Goal: Information Seeking & Learning: Learn about a topic

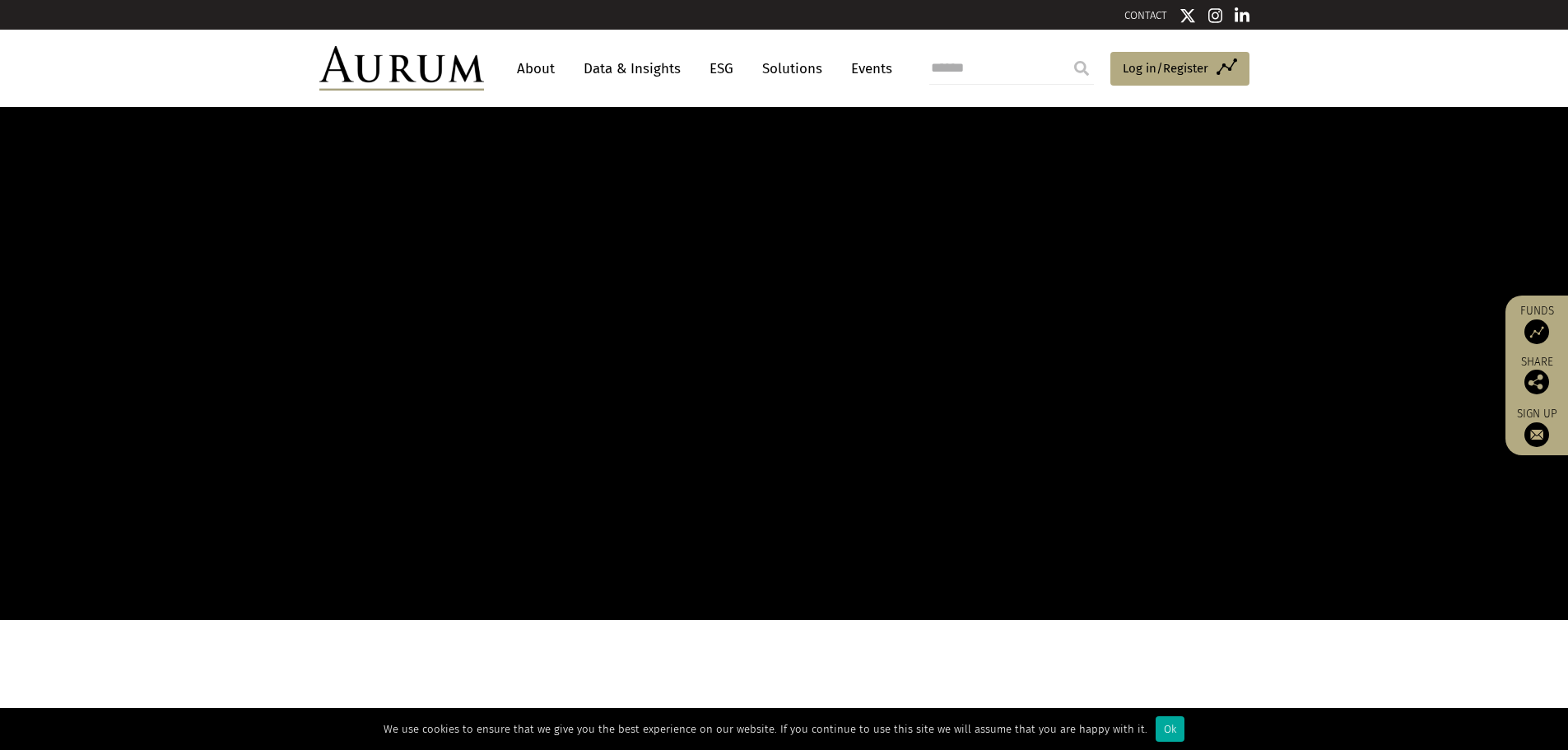
click at [546, 69] on link "About" at bounding box center [535, 68] width 54 height 30
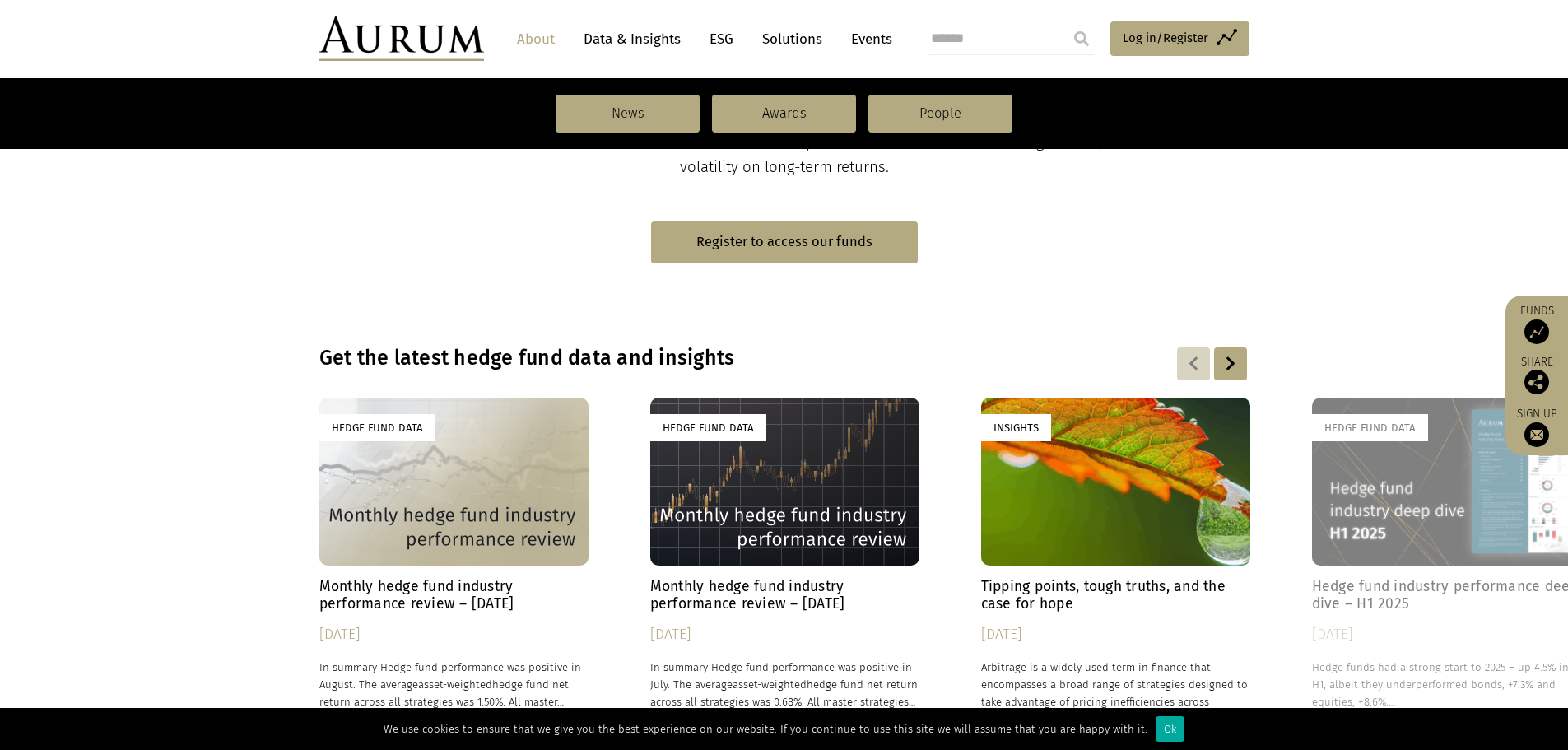
scroll to position [274, 0]
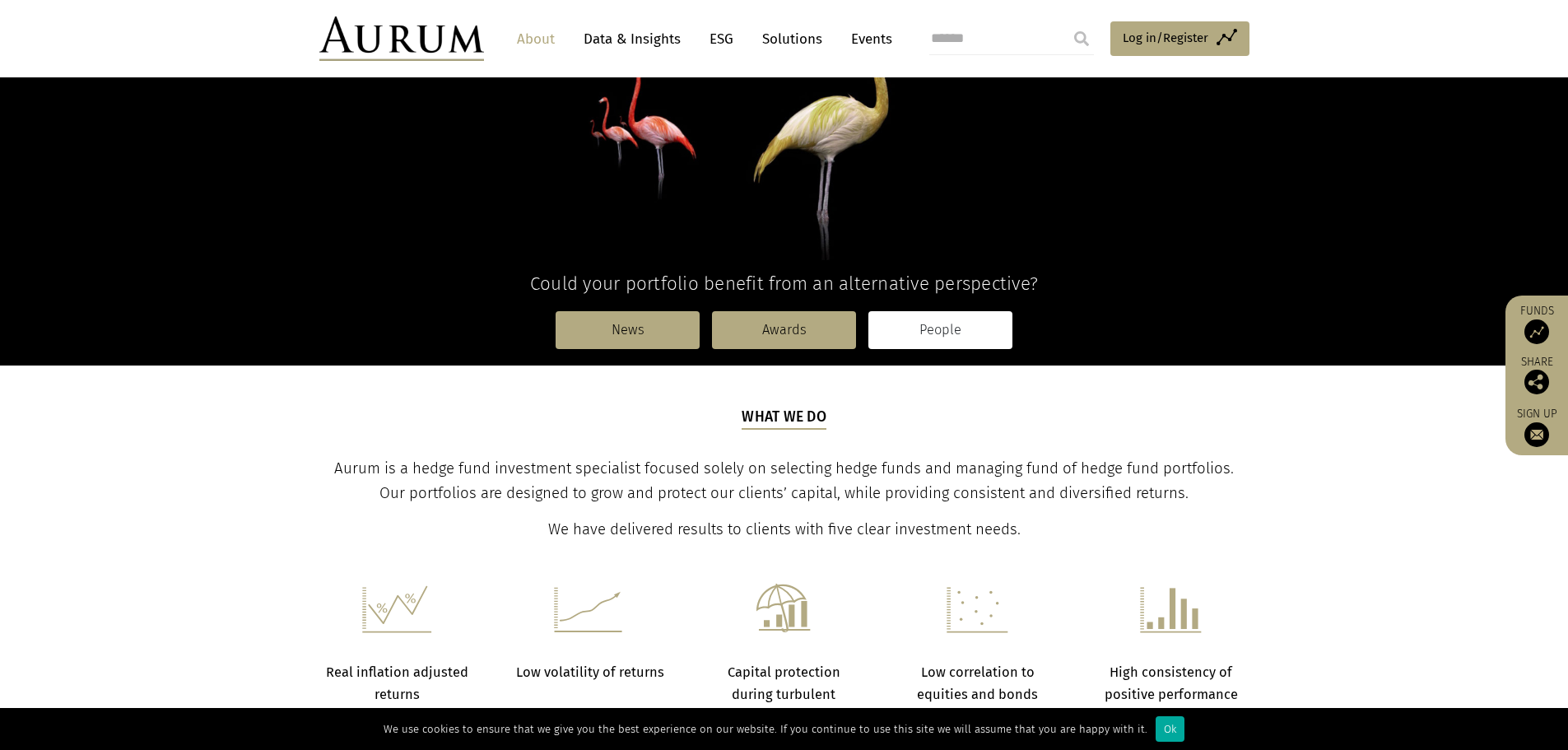
click at [928, 341] on link "People" at bounding box center [940, 330] width 144 height 38
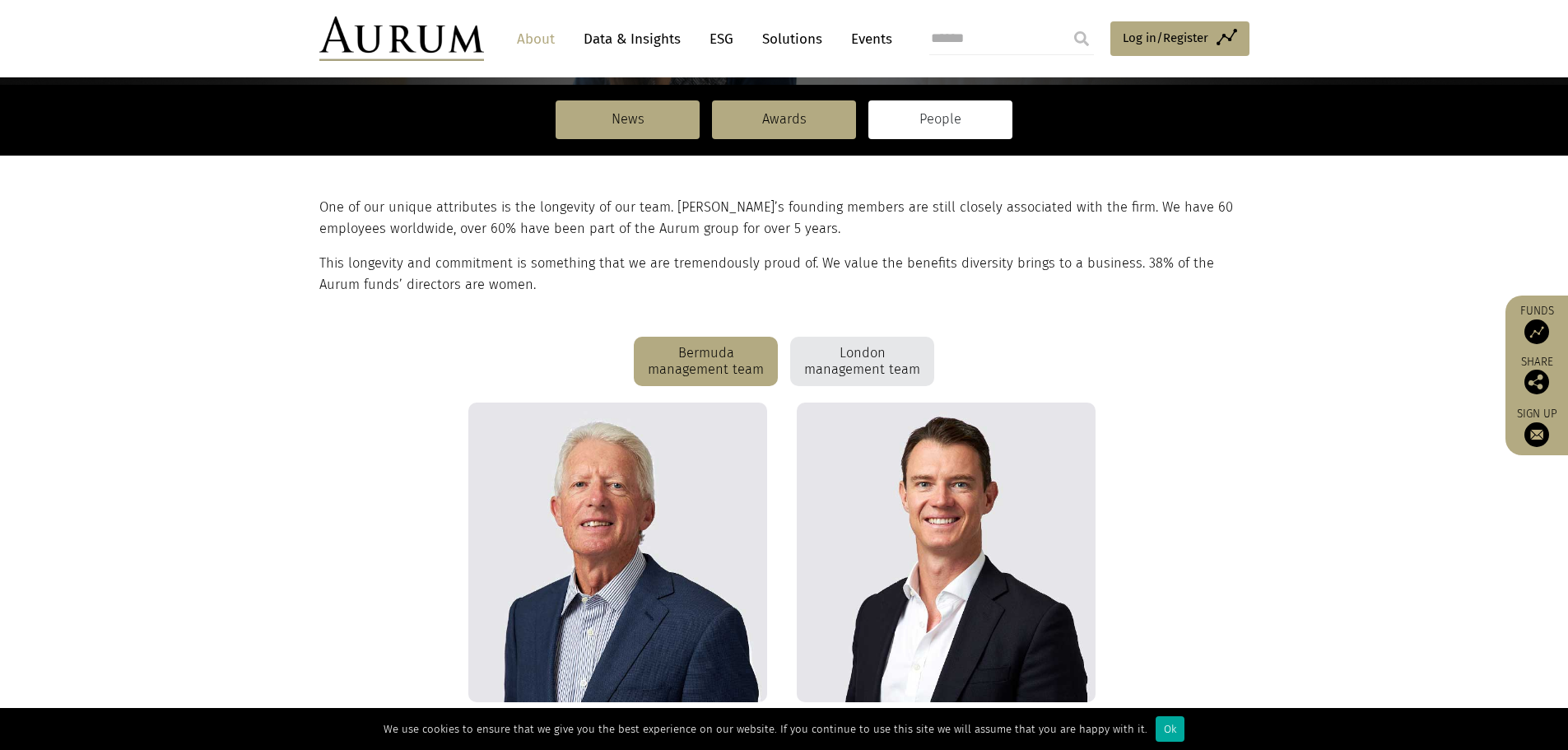
scroll to position [411, 0]
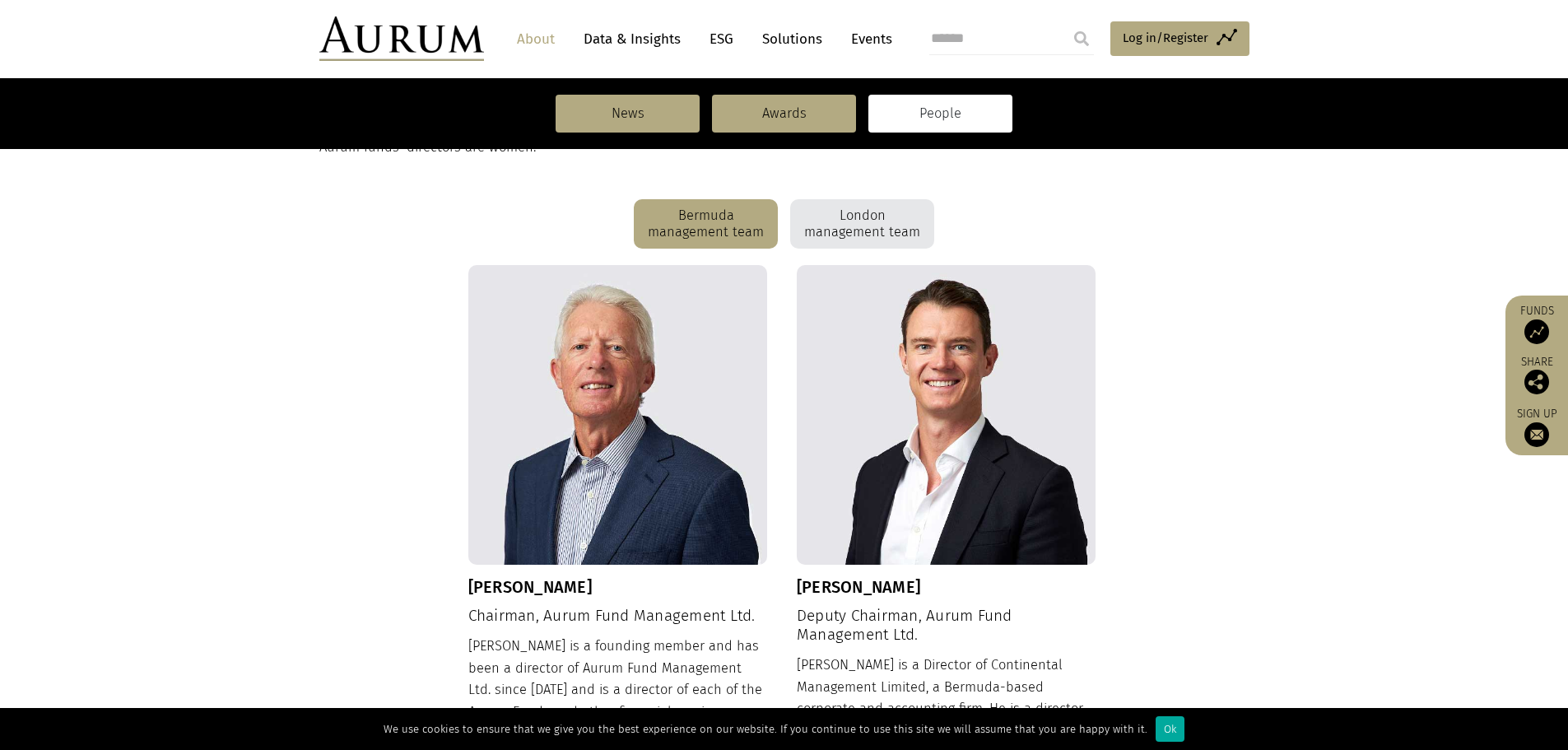
click at [894, 227] on div "London management team" at bounding box center [862, 224] width 144 height 50
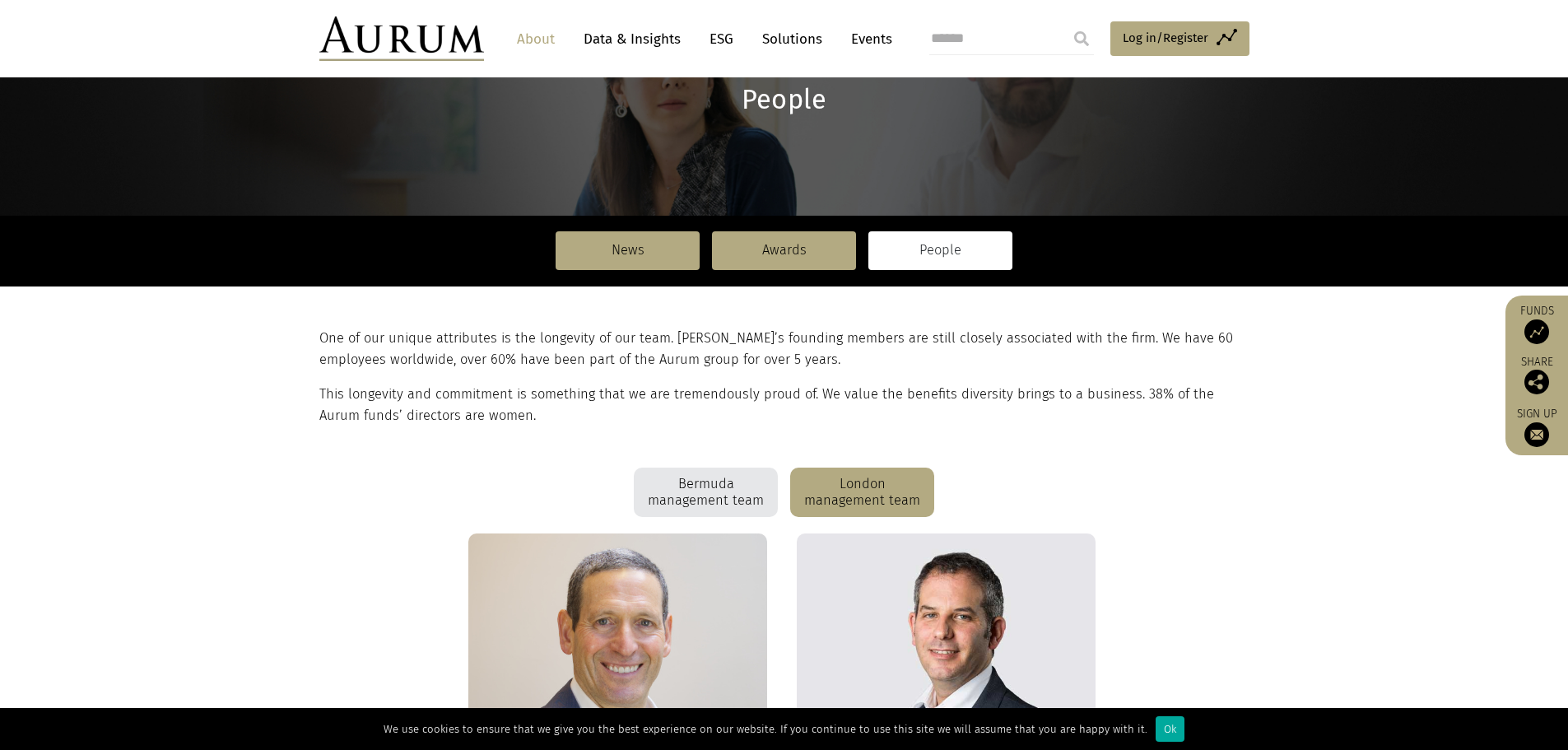
scroll to position [6, 0]
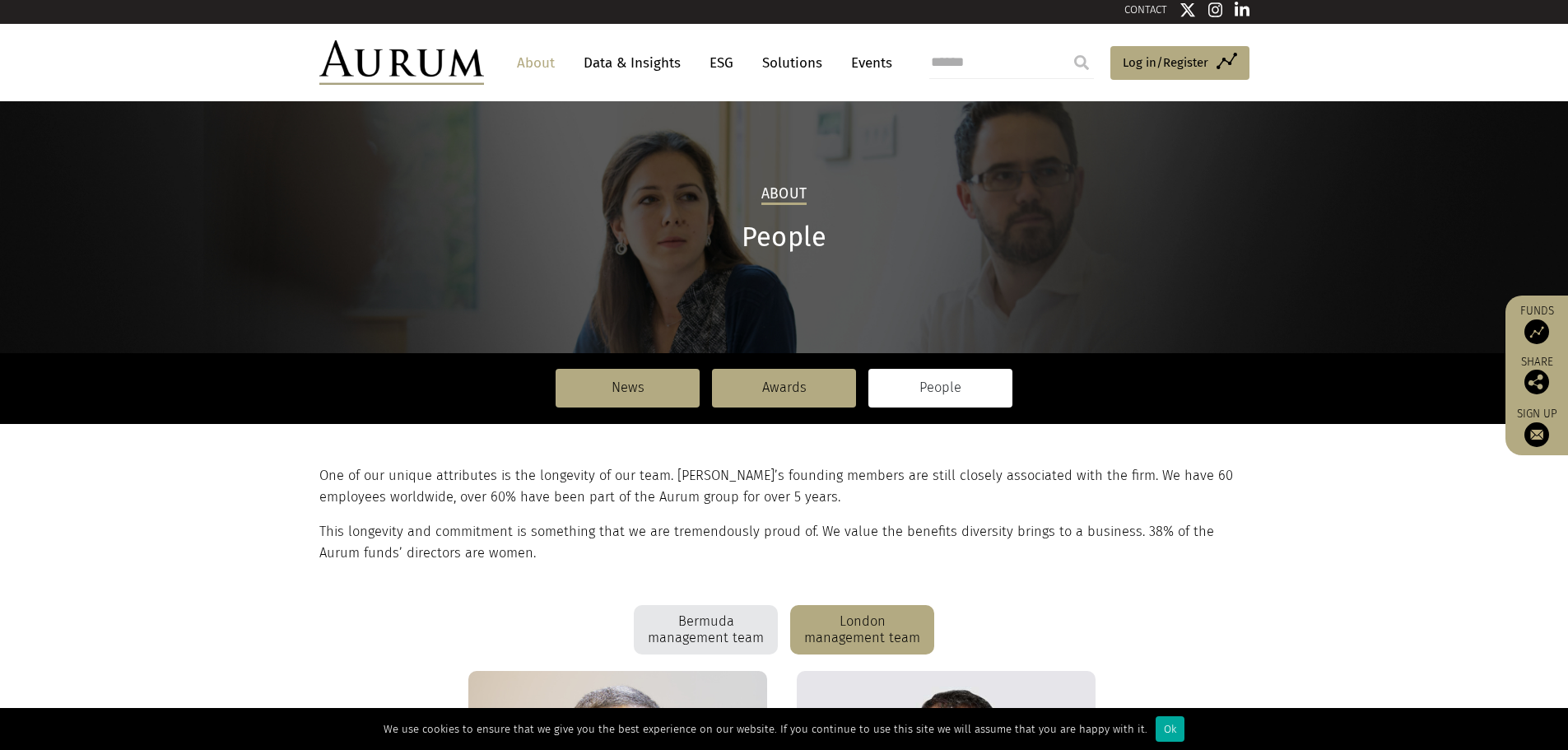
click at [641, 60] on link "Data & Insights" at bounding box center [633, 62] width 114 height 30
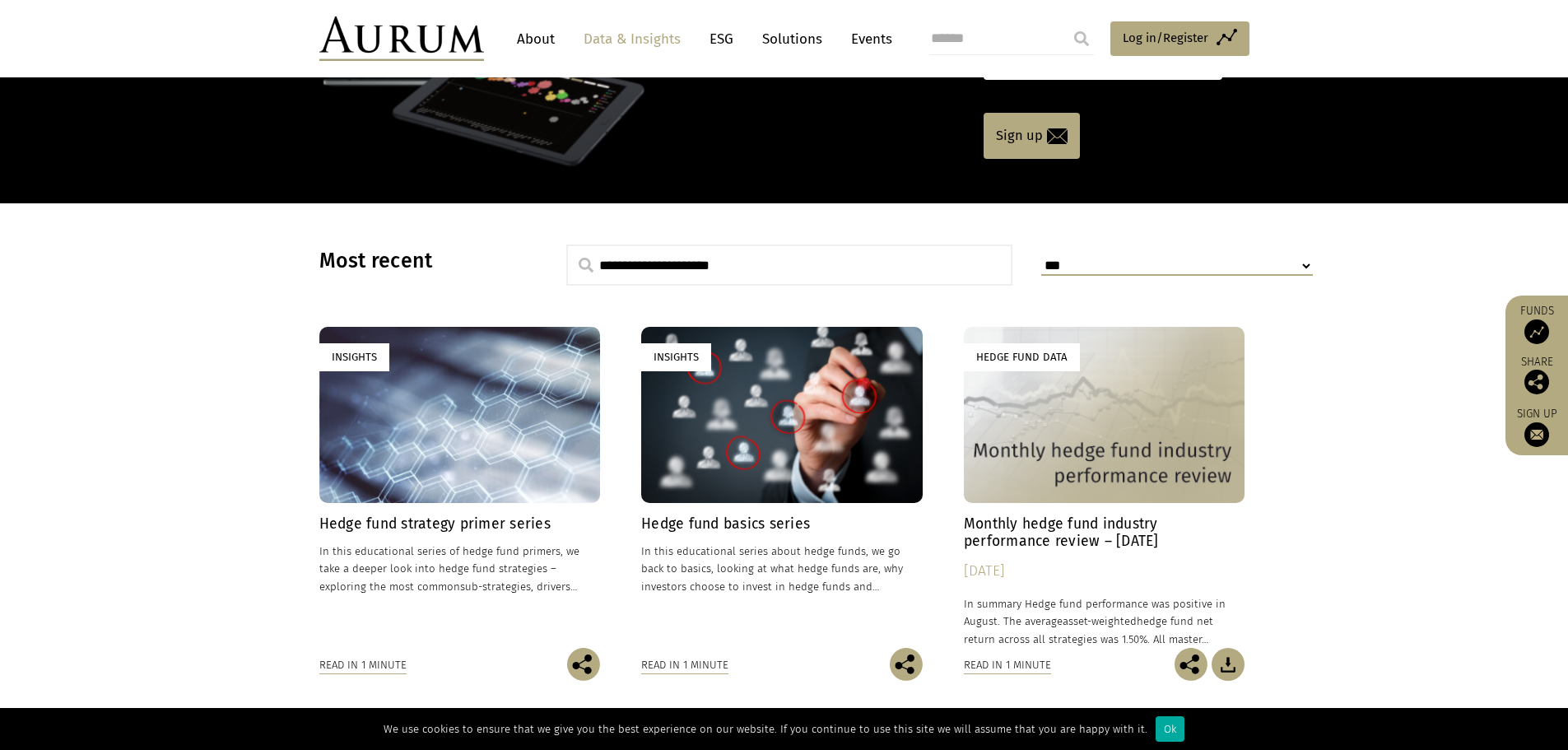
scroll to position [411, 0]
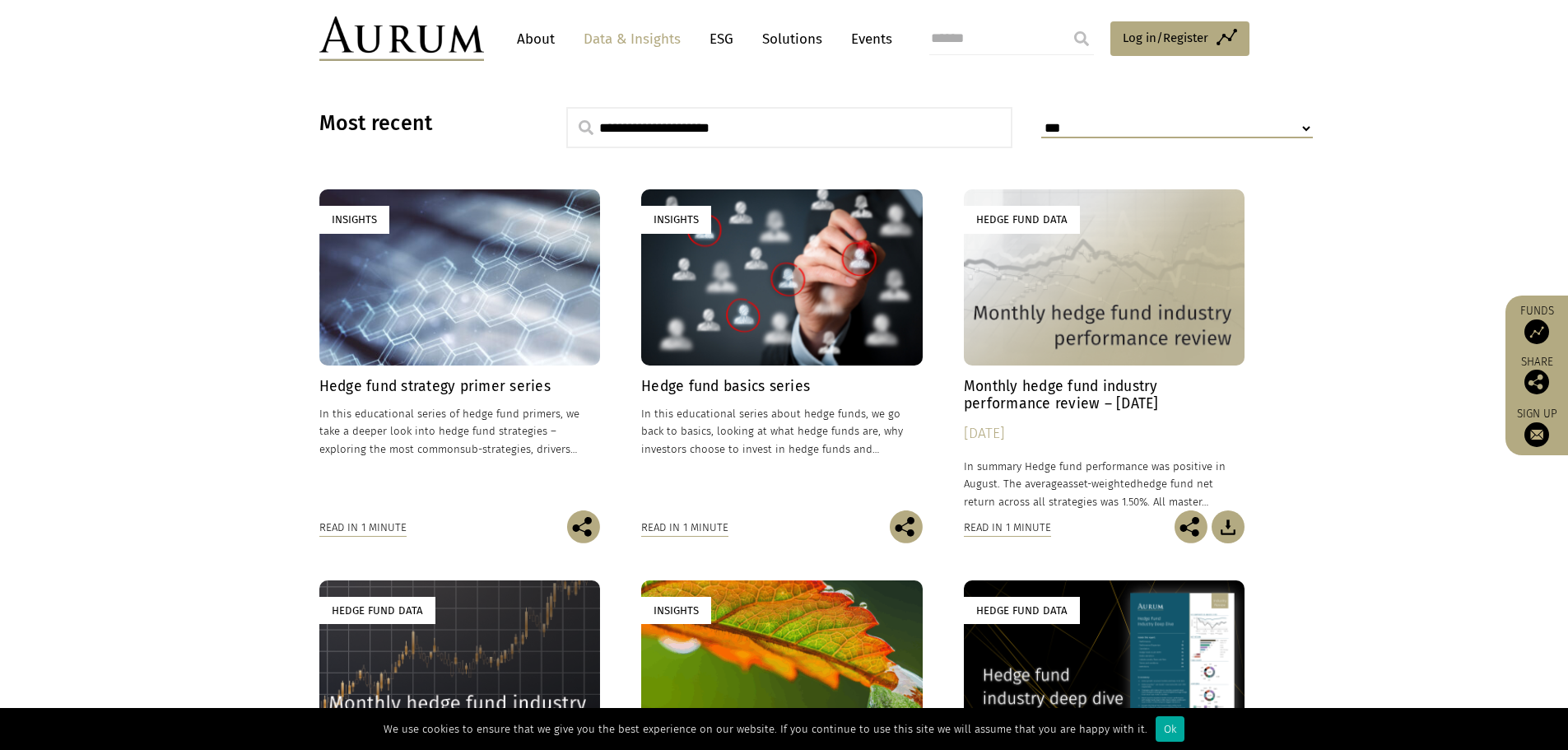
click at [1048, 379] on h4 "Monthly hedge fund industry performance review – [DATE]" at bounding box center [1104, 395] width 282 height 35
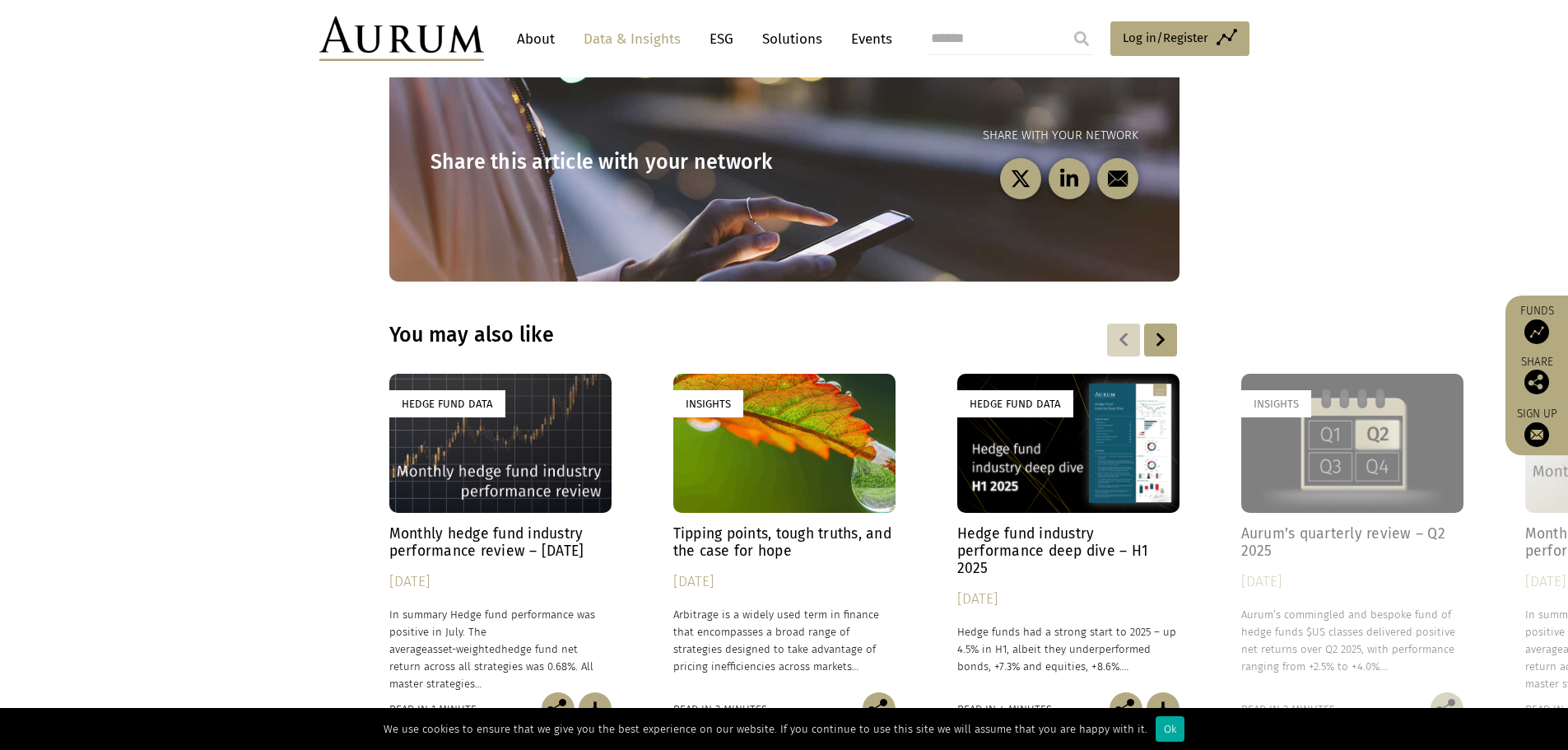
scroll to position [2332, 0]
